Goal: Task Accomplishment & Management: Use online tool/utility

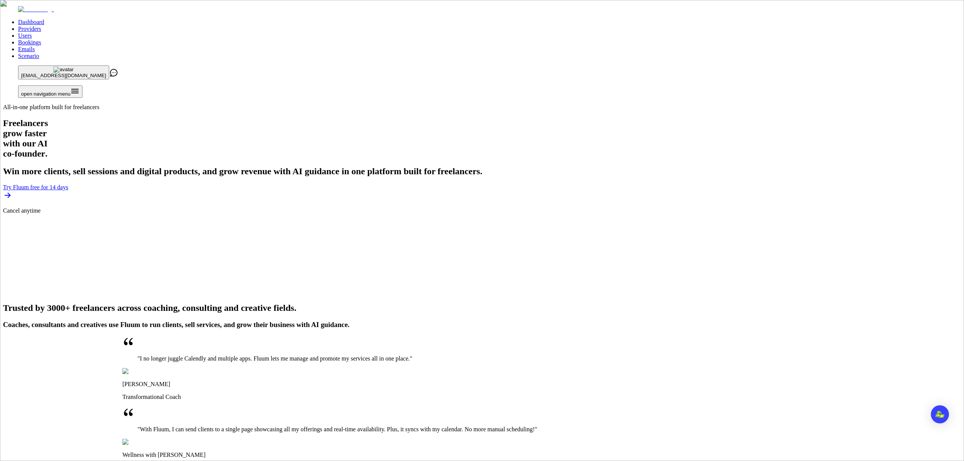
click at [41, 26] on link "Providers" at bounding box center [29, 29] width 23 height 6
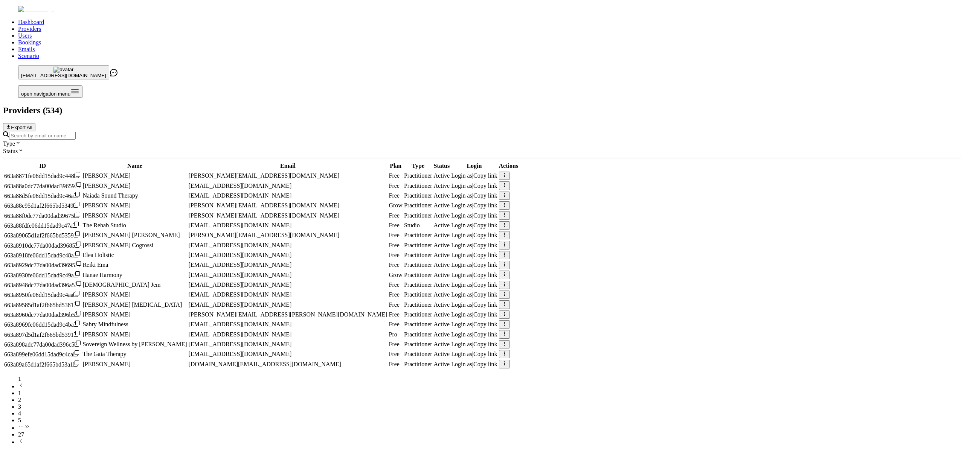
click at [76, 132] on input "Search by email or name" at bounding box center [42, 136] width 67 height 8
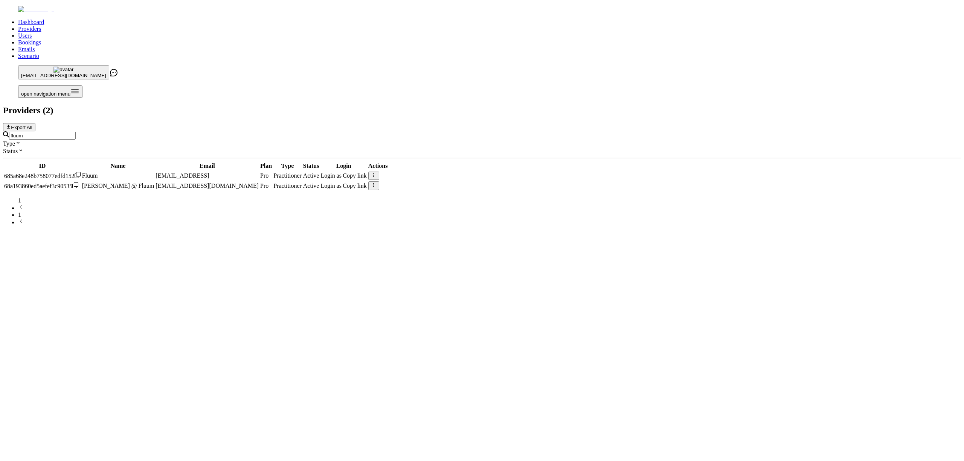
type input "fluum"
click at [342, 172] on span "Login as" at bounding box center [331, 175] width 21 height 6
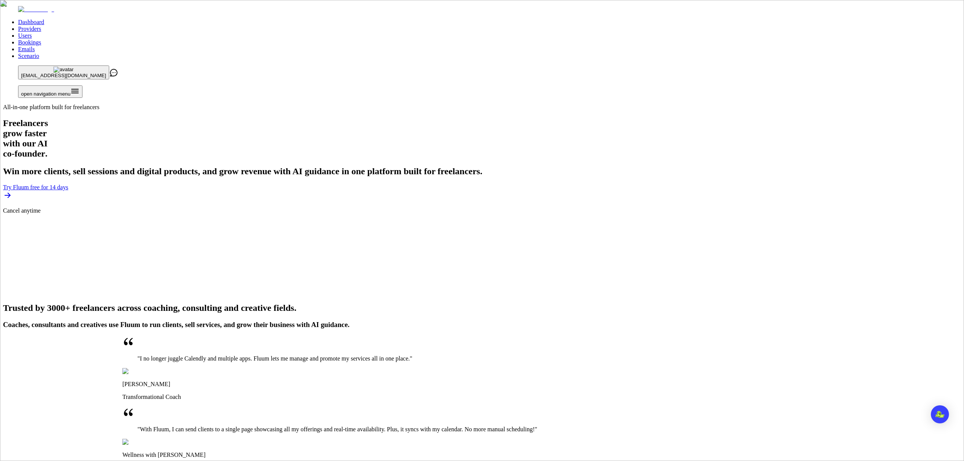
click at [41, 26] on link "Providers" at bounding box center [29, 29] width 23 height 6
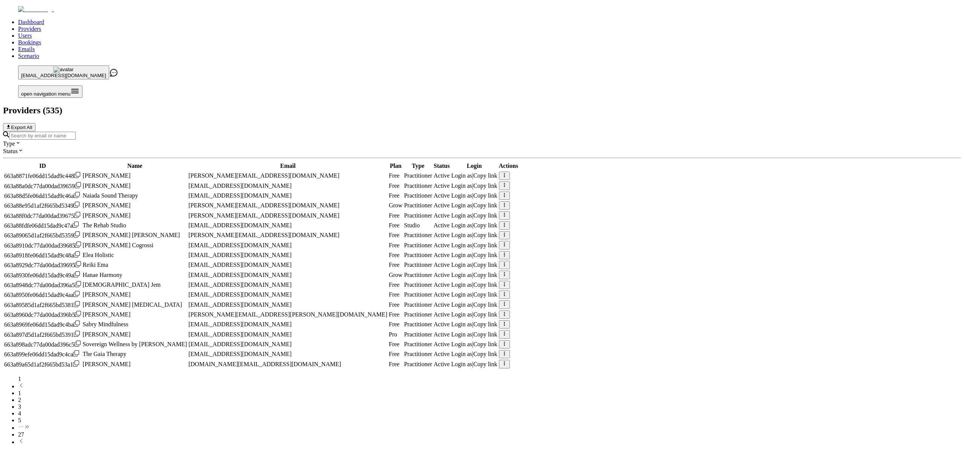
click at [76, 132] on input "Search by email or name" at bounding box center [42, 136] width 67 height 8
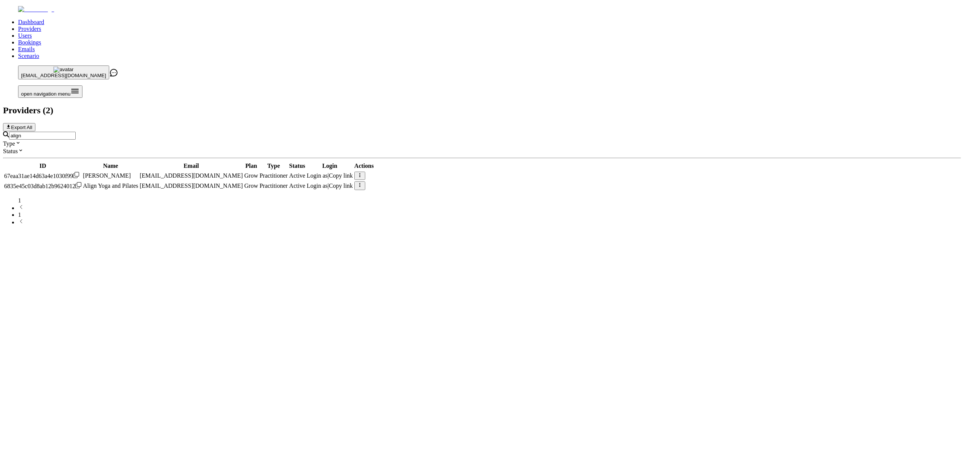
type input "align"
click at [328, 183] on span "Login as" at bounding box center [317, 186] width 21 height 6
